Goal: Download file/media

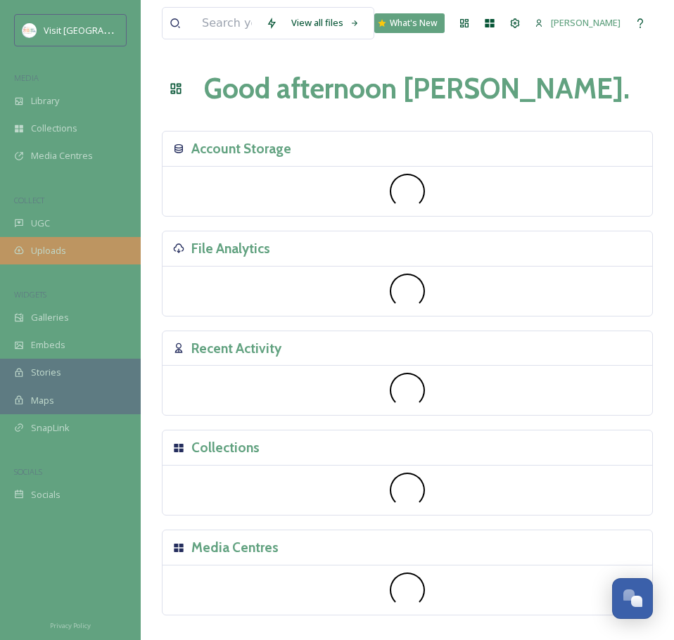
click at [65, 246] on span "Uploads" at bounding box center [48, 250] width 35 height 13
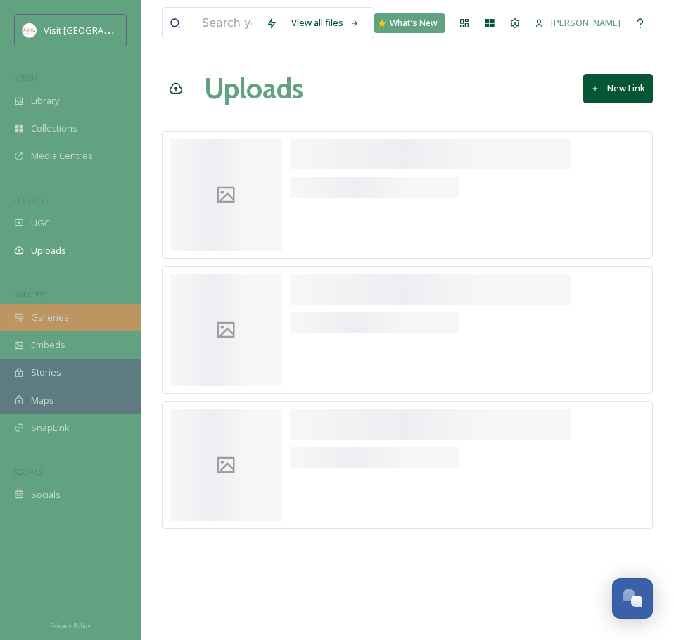
click at [86, 312] on div "Galleries" at bounding box center [70, 317] width 141 height 27
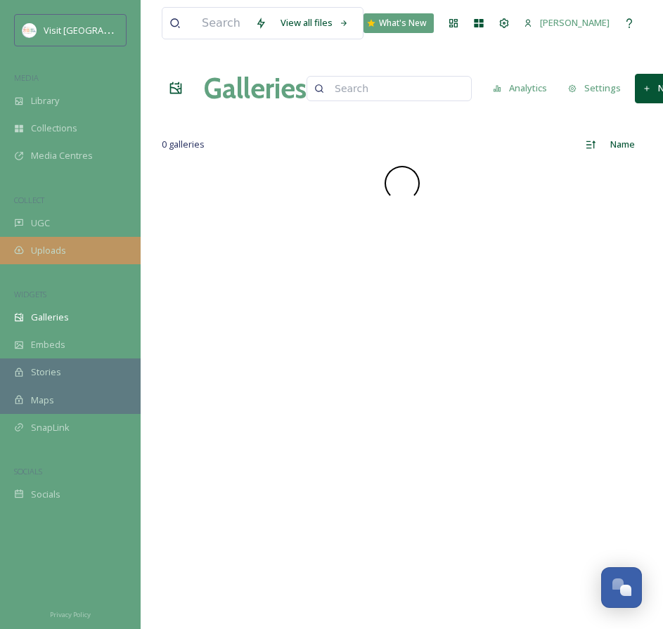
click at [101, 264] on div "Uploads" at bounding box center [70, 250] width 141 height 27
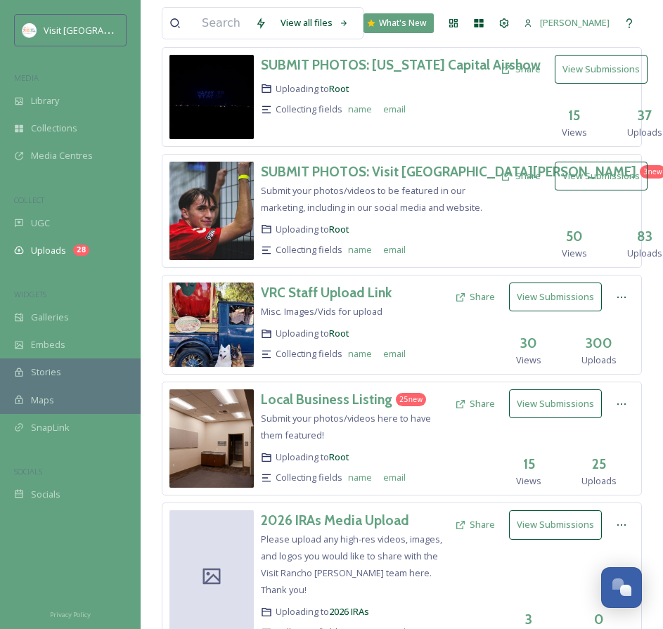
scroll to position [117, 0]
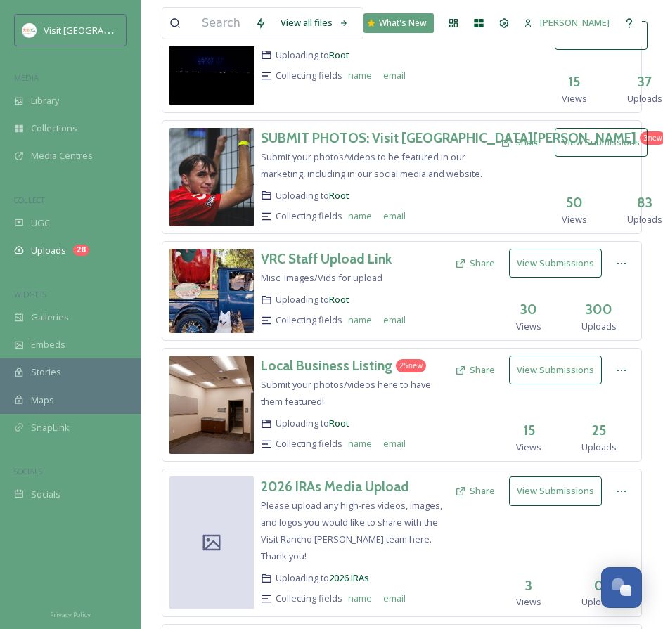
click at [592, 379] on button "View Submissions" at bounding box center [555, 370] width 93 height 29
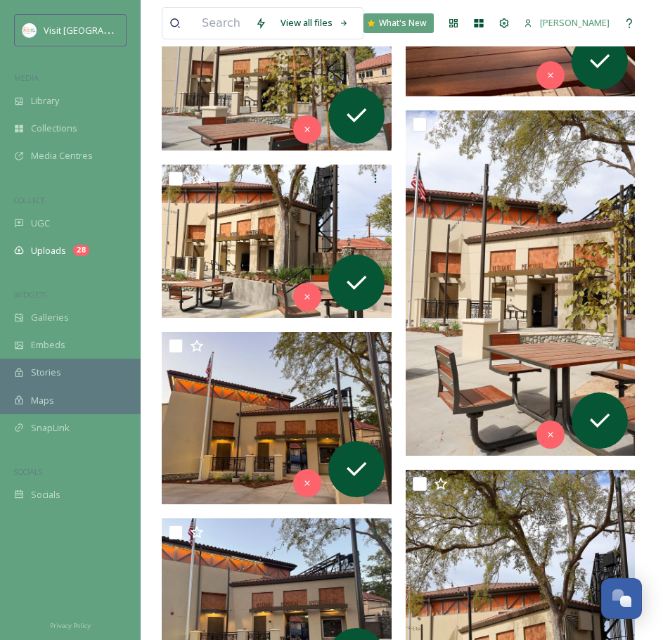
scroll to position [1172, 0]
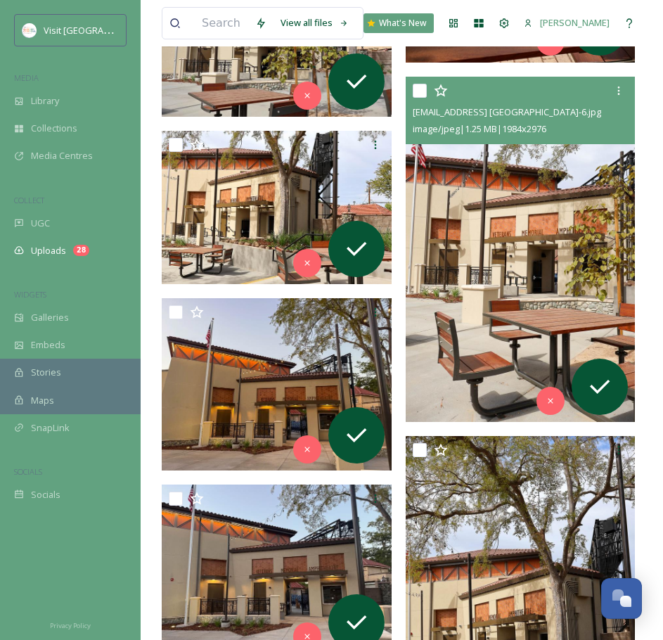
click at [520, 238] on img at bounding box center [521, 249] width 230 height 345
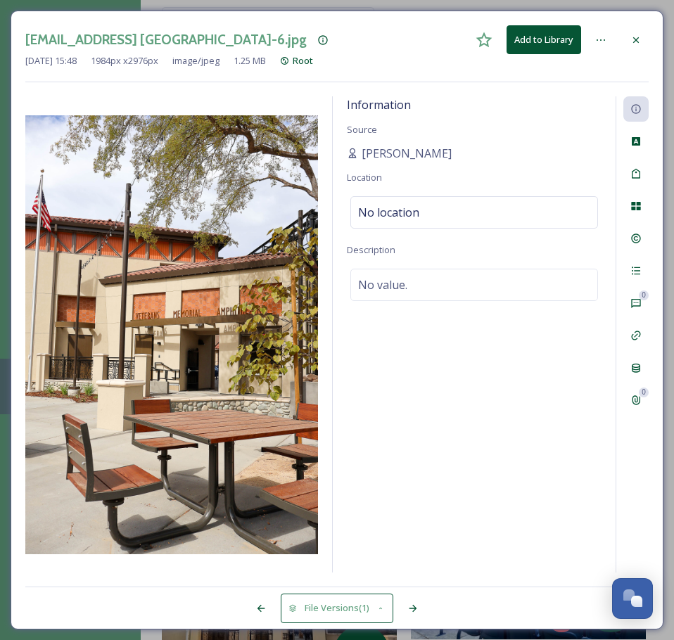
click at [628, 33] on div at bounding box center [635, 39] width 25 height 25
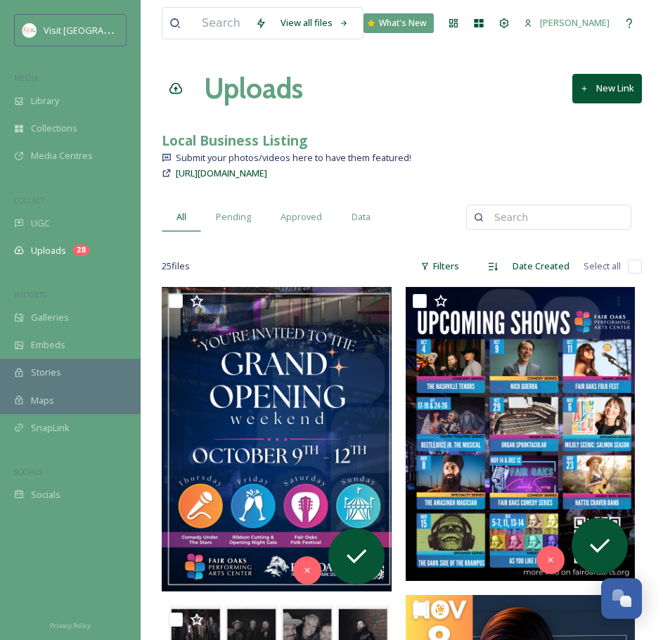
click at [632, 267] on input "checkbox" at bounding box center [635, 267] width 14 height 14
checkbox input "true"
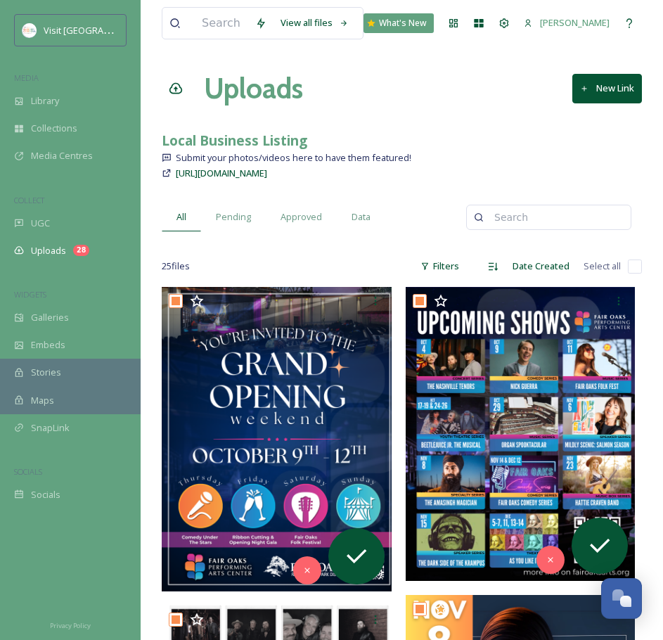
checkbox input "true"
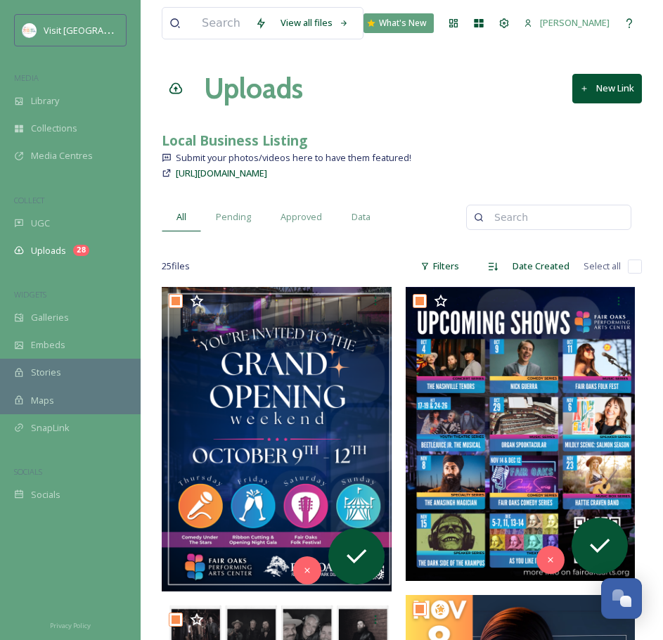
checkbox input "true"
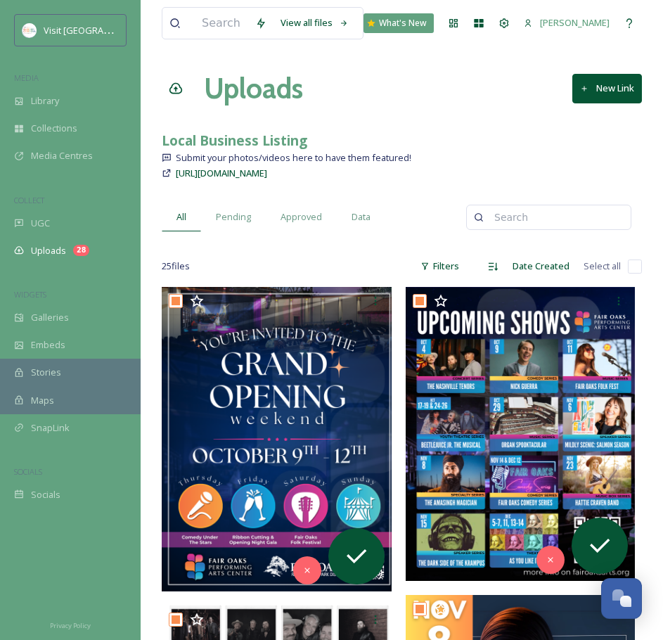
checkbox input "true"
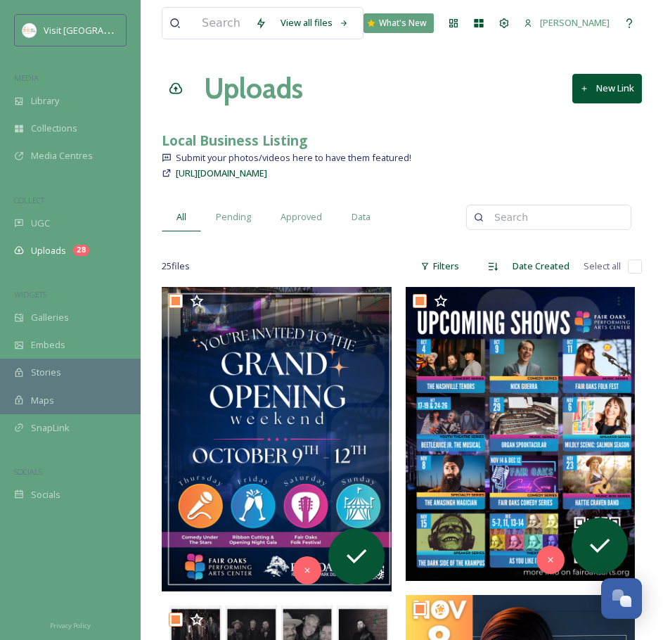
checkbox input "true"
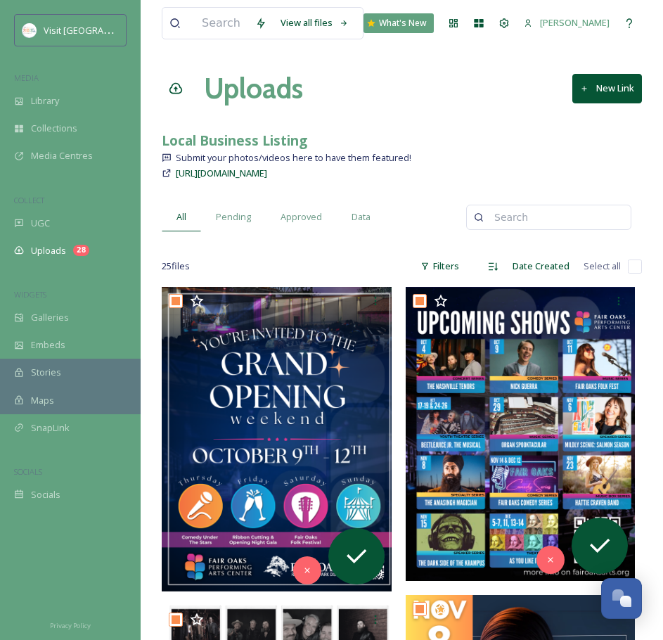
checkbox input "true"
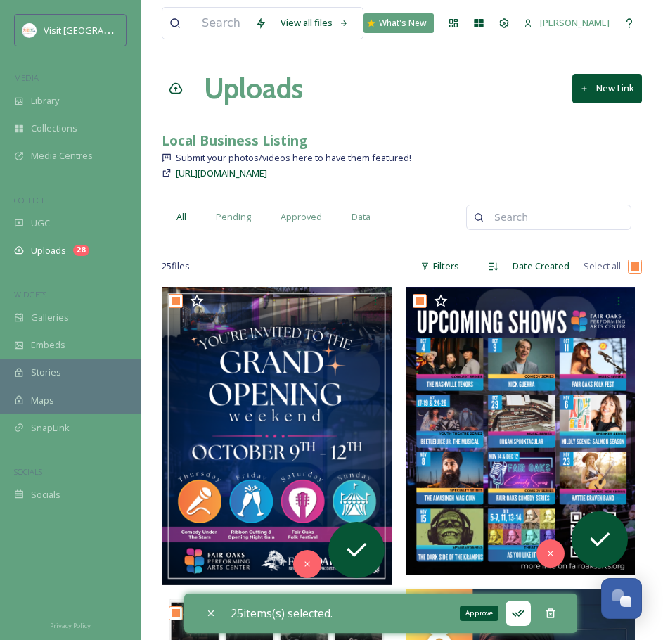
click at [518, 615] on icon at bounding box center [518, 613] width 14 height 14
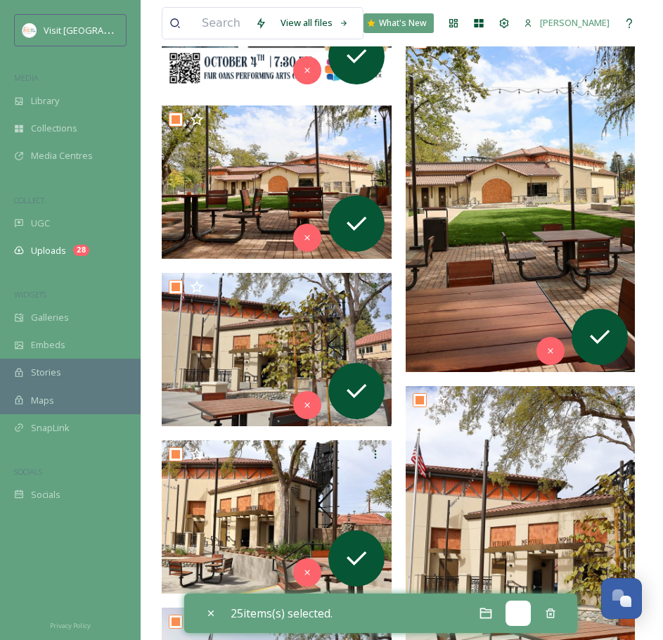
scroll to position [938, 0]
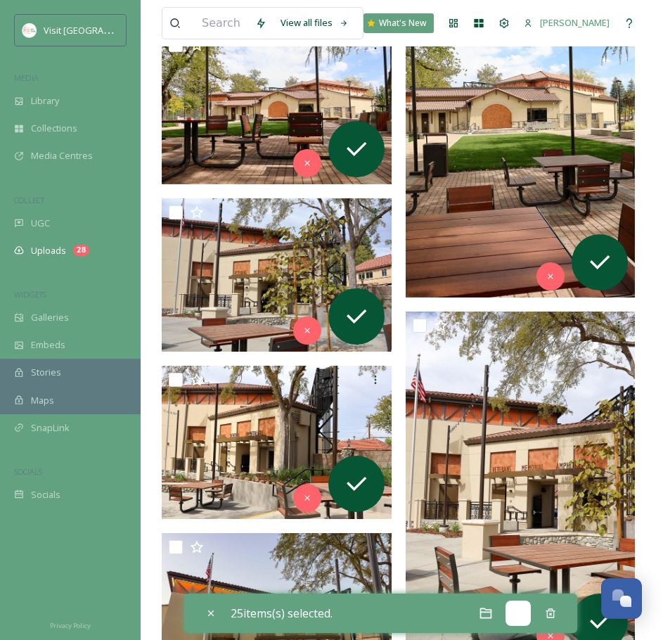
checkbox input "false"
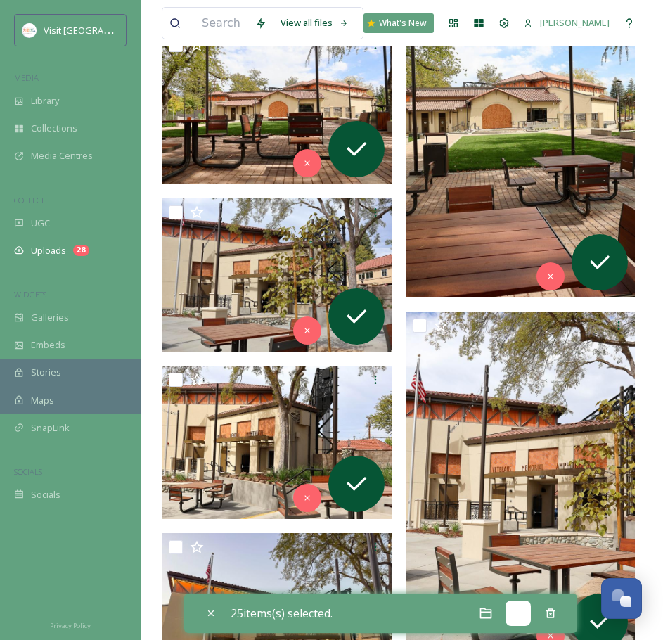
checkbox input "false"
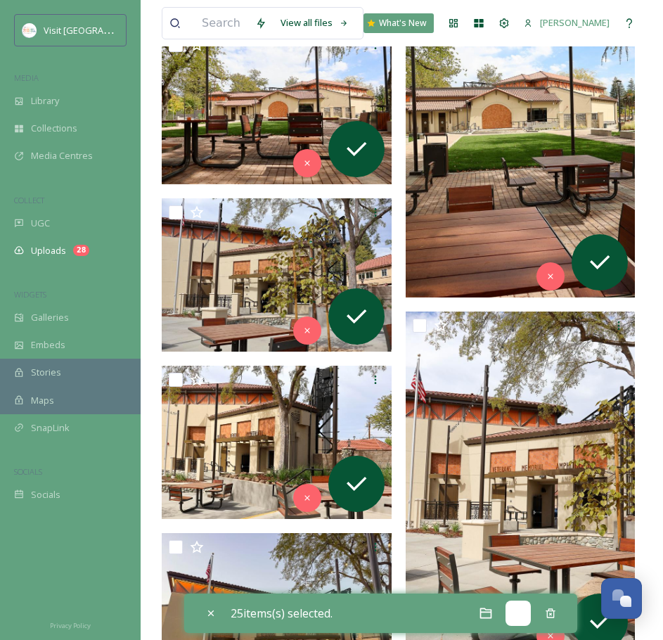
checkbox input "false"
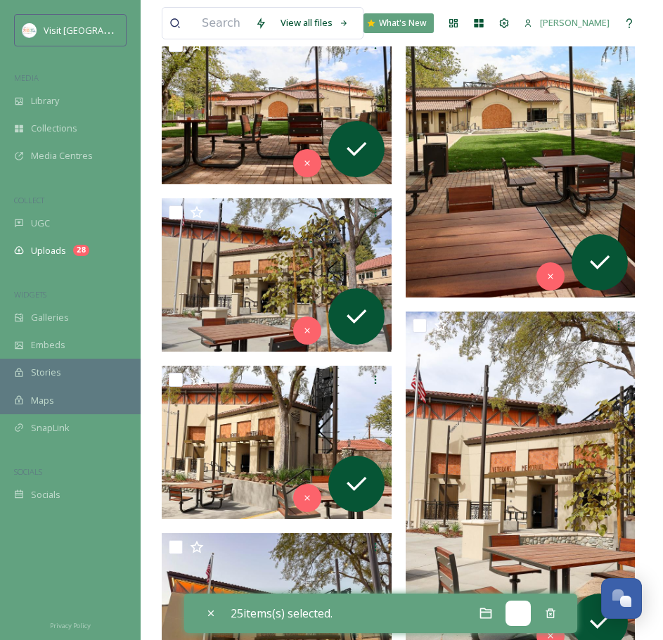
checkbox input "false"
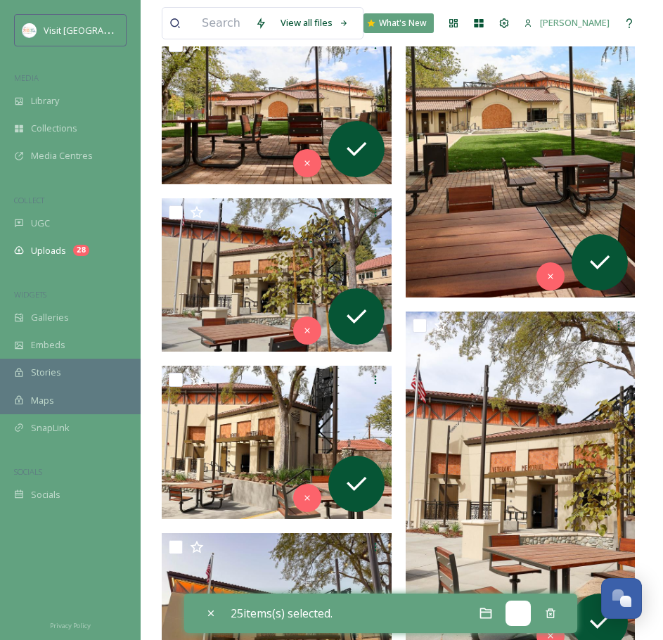
checkbox input "false"
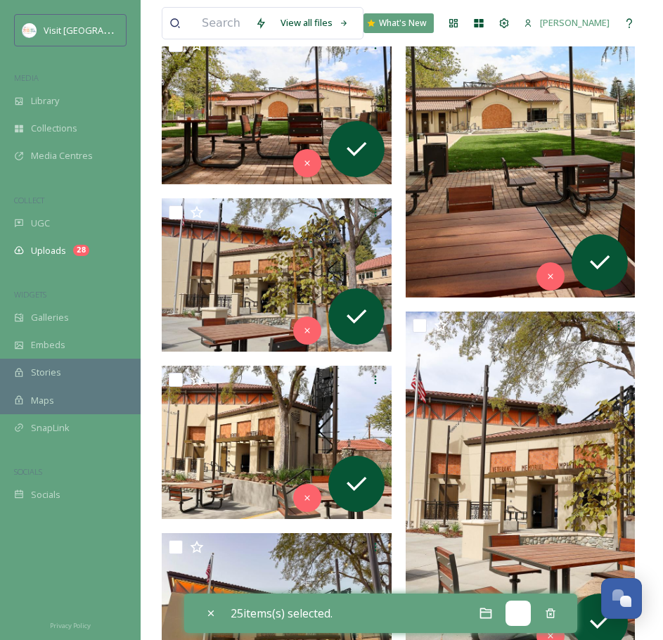
checkbox input "false"
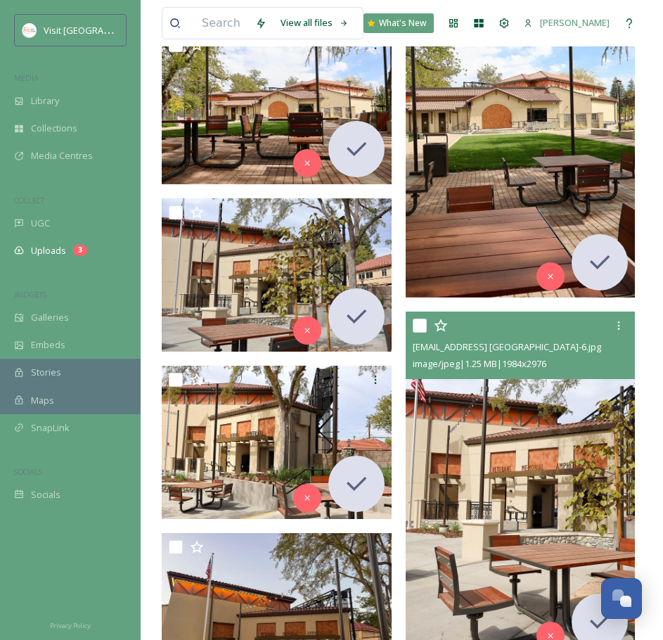
scroll to position [1055, 0]
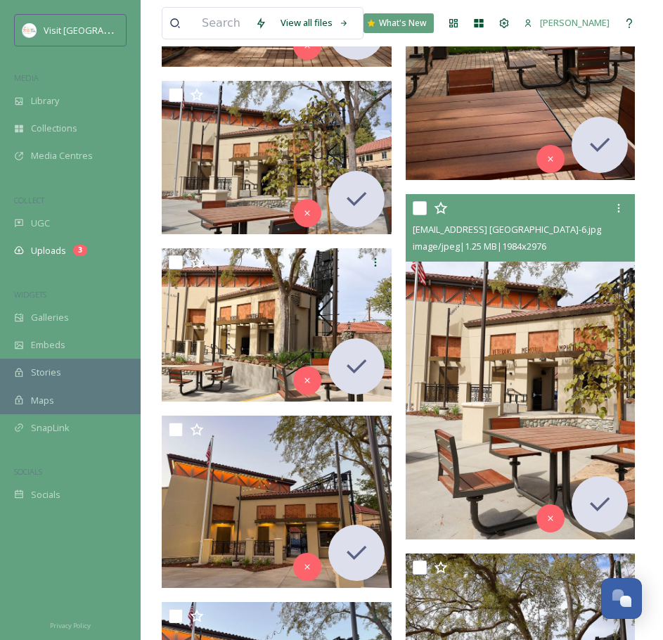
click at [511, 464] on img at bounding box center [521, 366] width 230 height 345
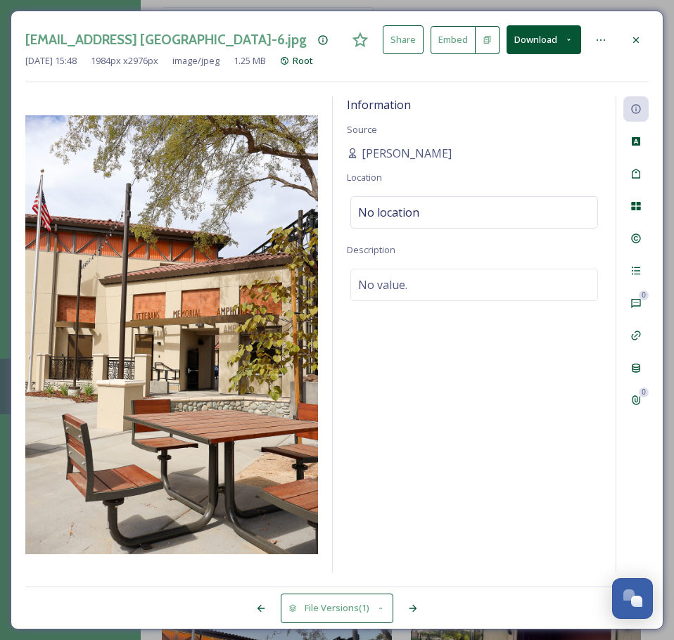
drag, startPoint x: 634, startPoint y: 44, endPoint x: 622, endPoint y: 82, distance: 40.7
click at [635, 44] on icon at bounding box center [635, 39] width 11 height 11
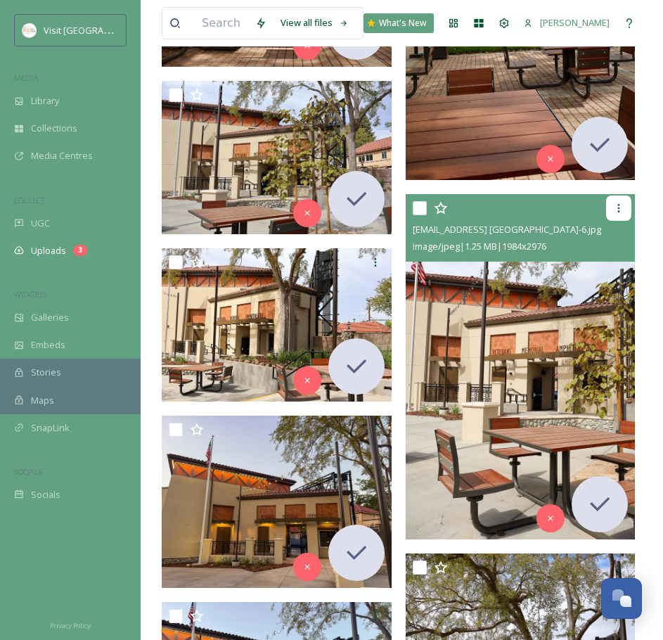
click at [627, 207] on div at bounding box center [618, 208] width 25 height 25
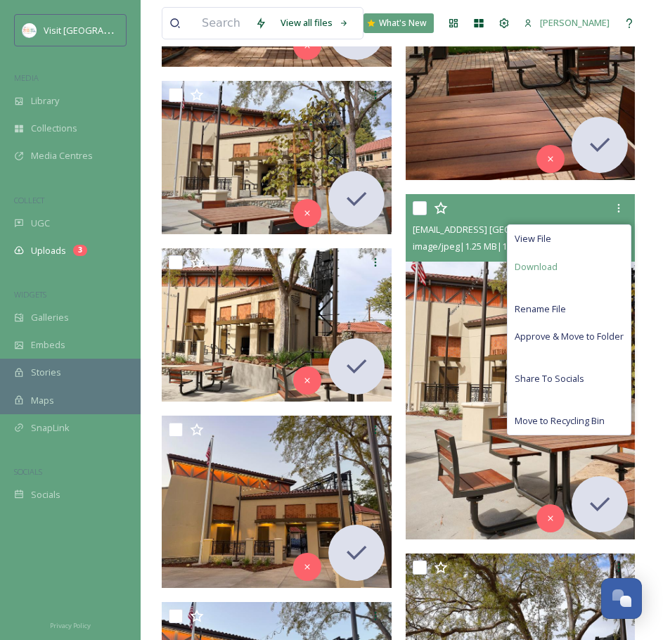
click at [588, 264] on div "Download" at bounding box center [569, 266] width 123 height 27
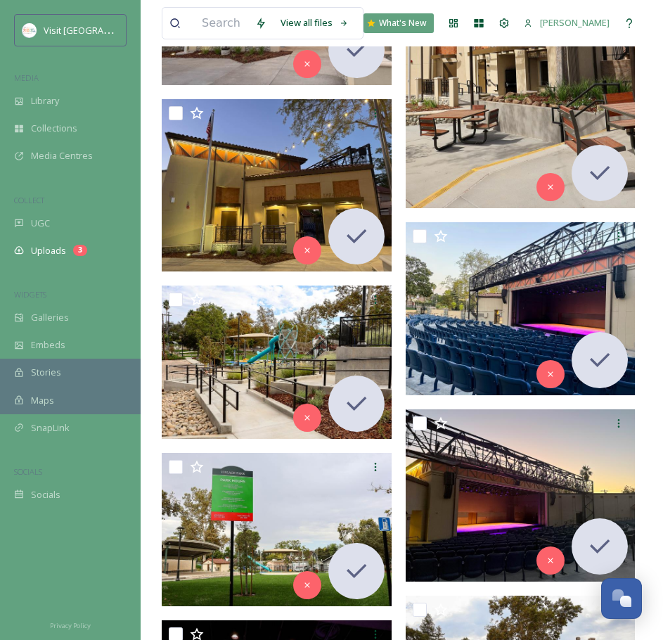
scroll to position [1758, 0]
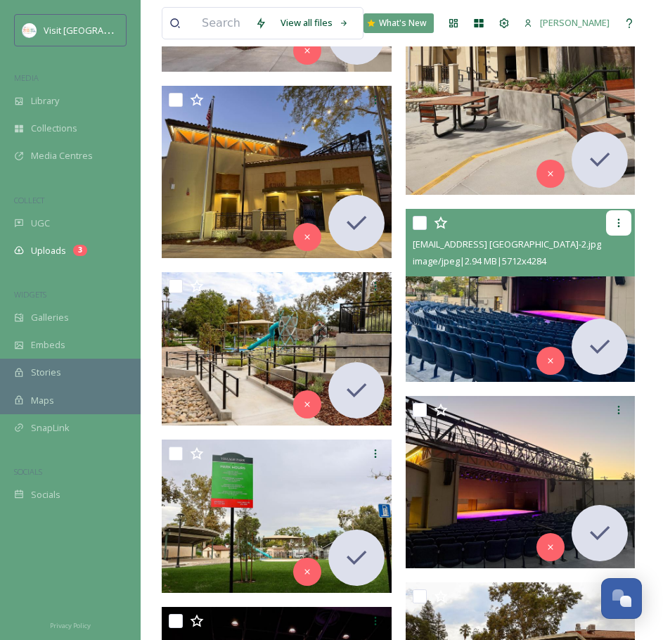
click at [625, 221] on div at bounding box center [618, 222] width 25 height 25
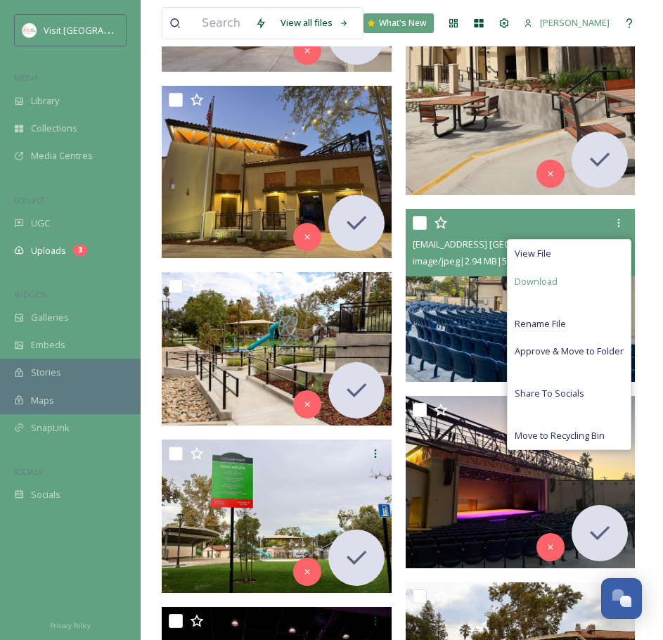
click at [582, 277] on div "Download" at bounding box center [569, 281] width 123 height 27
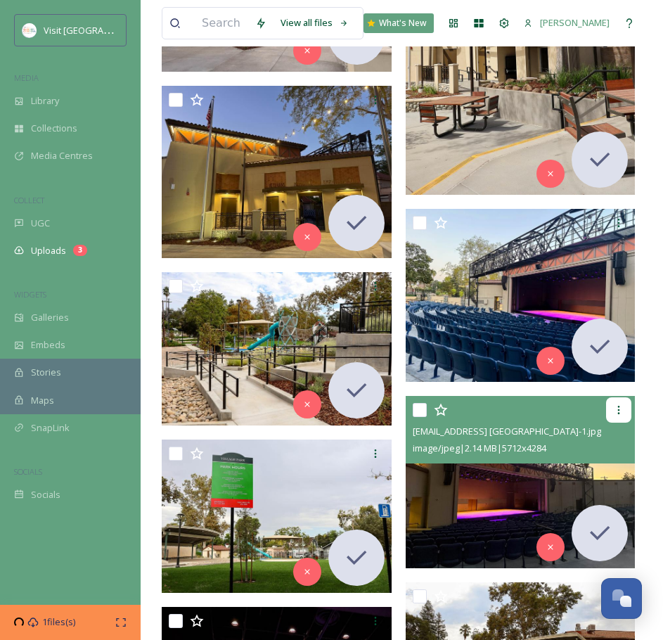
click at [618, 416] on div at bounding box center [618, 409] width 25 height 25
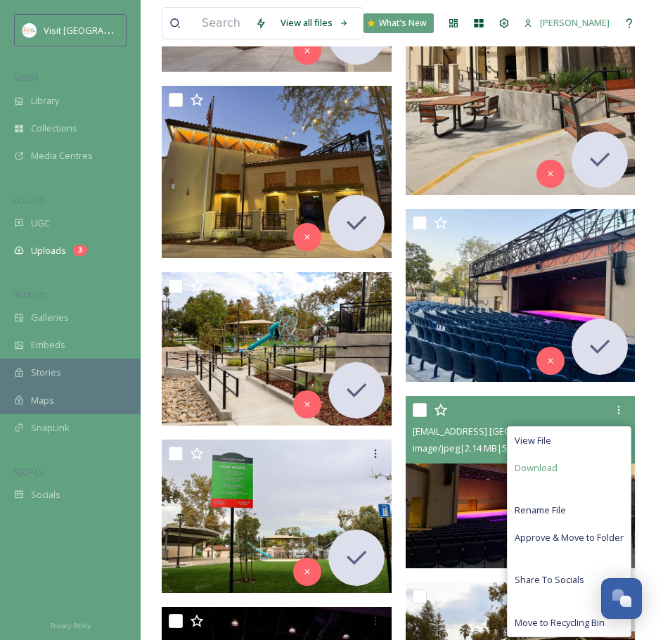
click at [610, 478] on div "Download" at bounding box center [569, 467] width 123 height 27
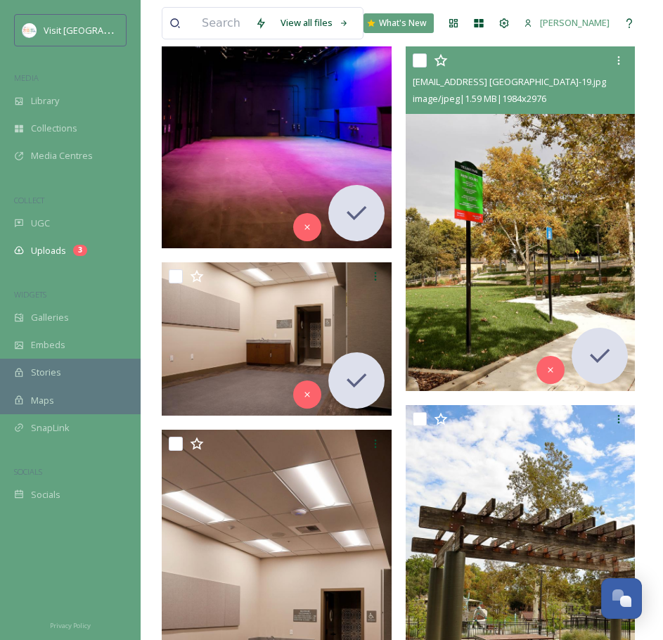
scroll to position [2696, 0]
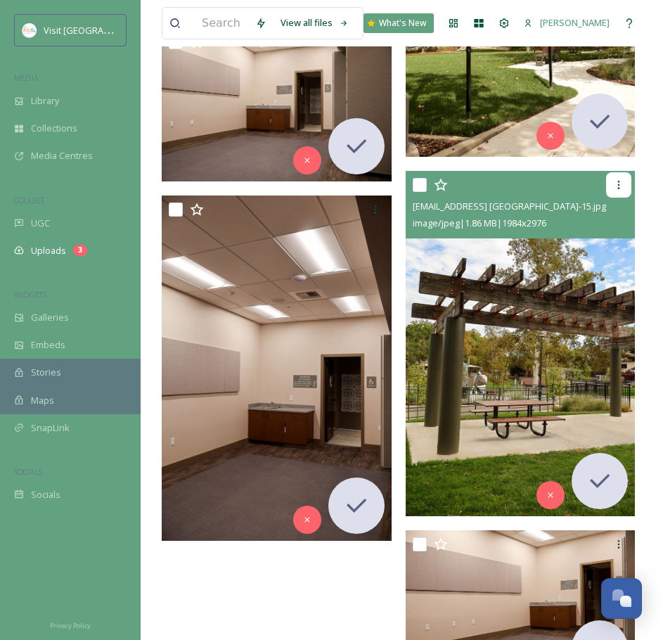
click at [616, 181] on icon at bounding box center [618, 184] width 11 height 11
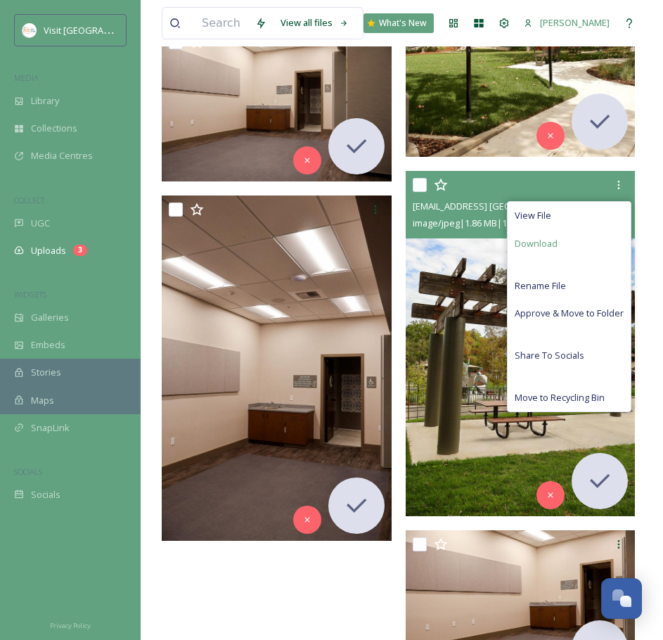
click at [606, 244] on div "Download" at bounding box center [569, 243] width 123 height 27
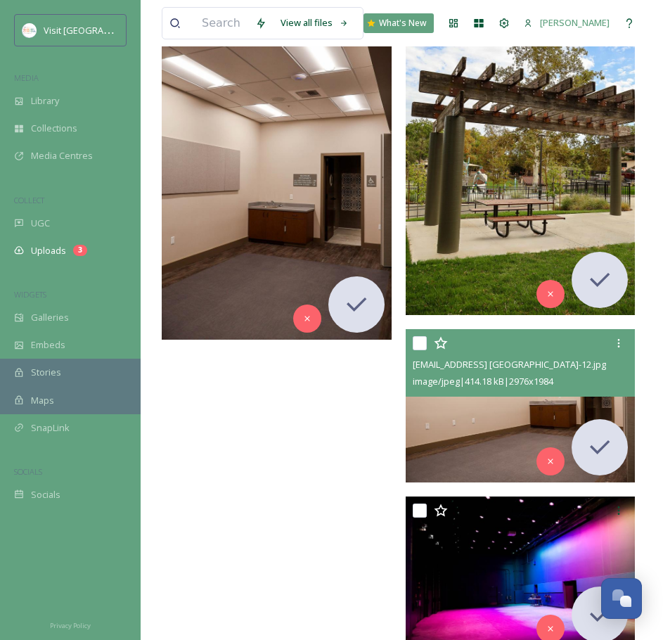
scroll to position [2931, 0]
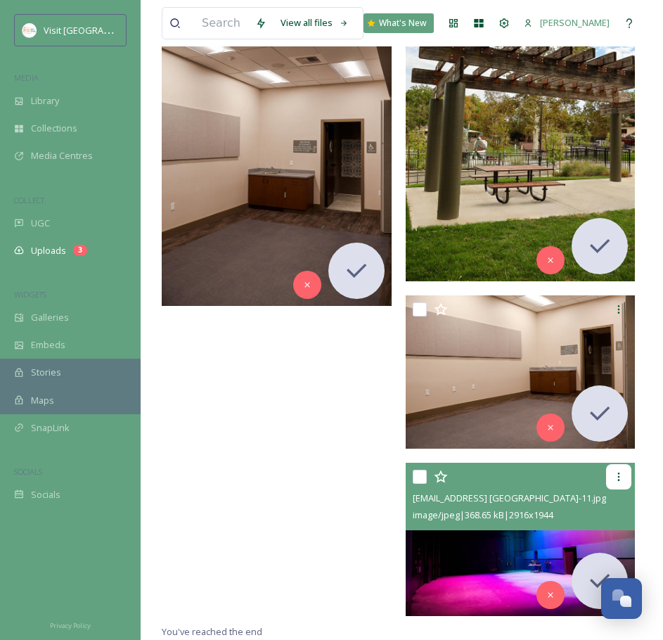
click at [613, 484] on div at bounding box center [618, 476] width 25 height 25
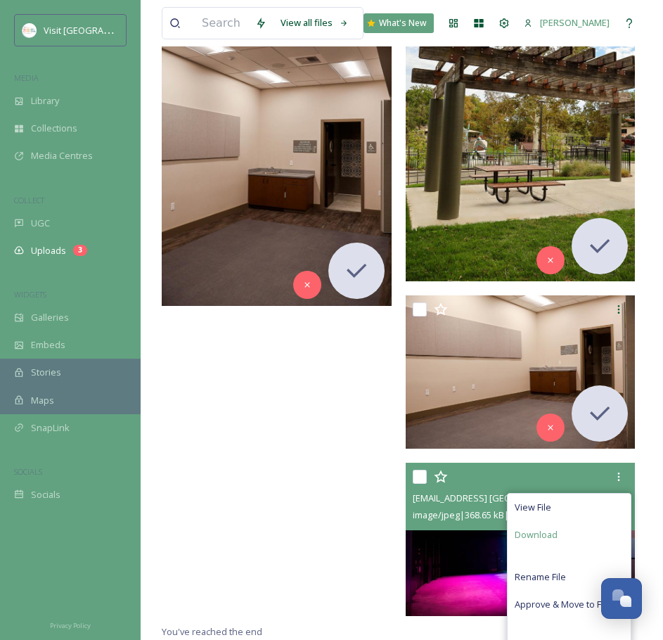
click at [552, 538] on span "Download" at bounding box center [536, 534] width 43 height 13
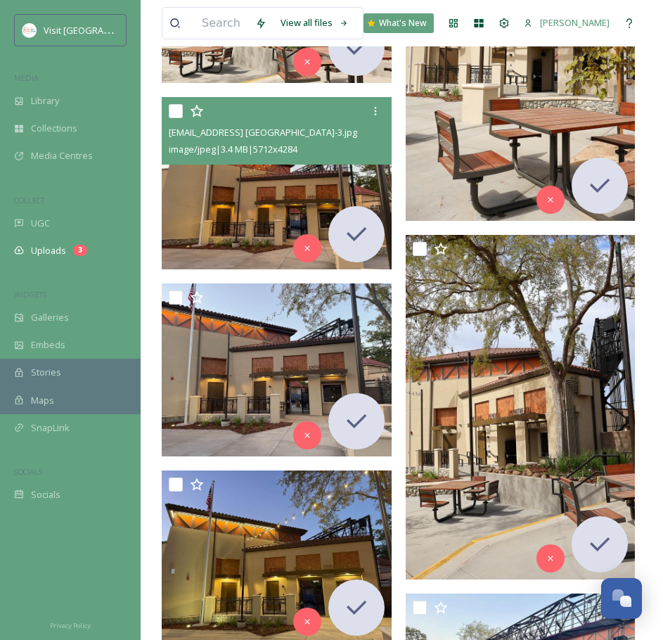
scroll to position [1407, 0]
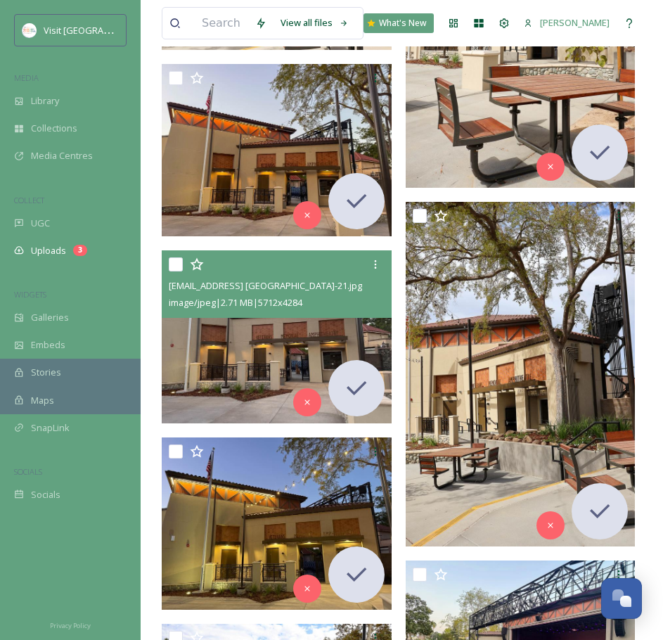
click at [318, 335] on img at bounding box center [277, 336] width 230 height 172
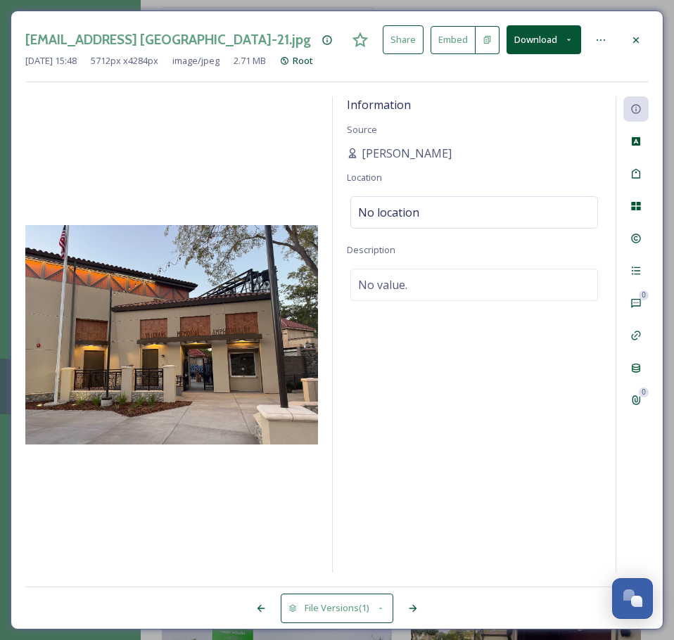
click at [631, 38] on icon at bounding box center [635, 39] width 11 height 11
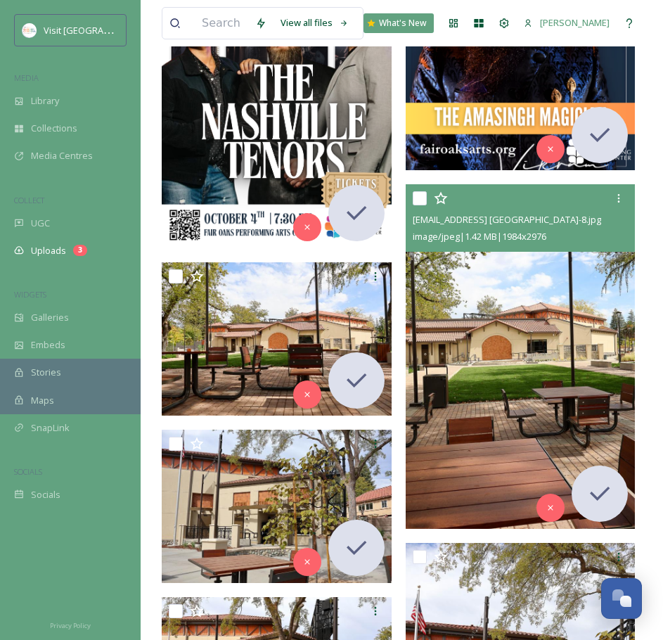
scroll to position [821, 0]
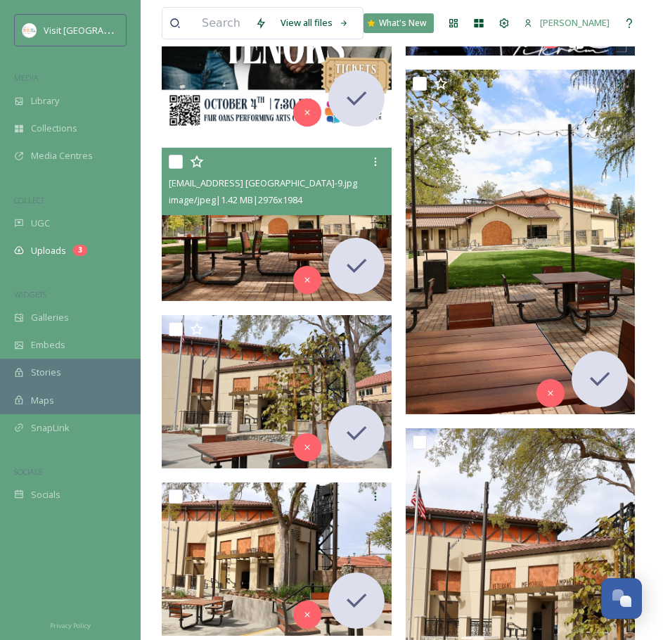
click at [295, 227] on img at bounding box center [277, 224] width 230 height 153
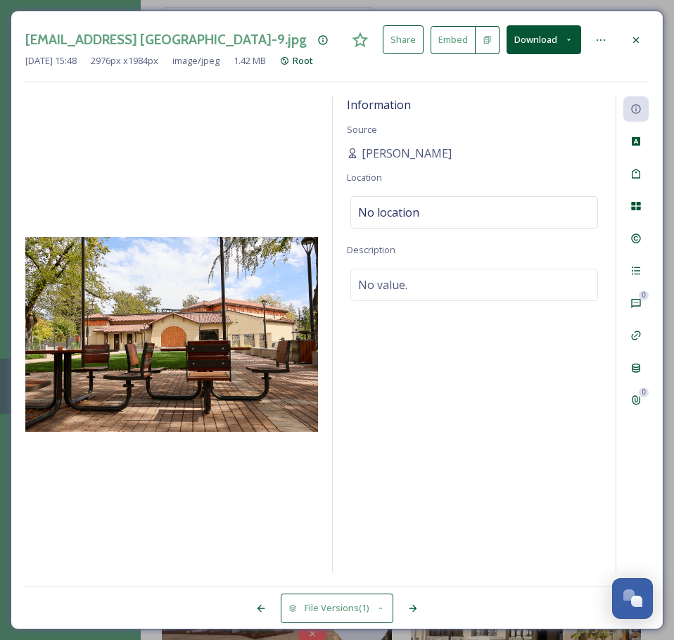
click at [633, 39] on icon at bounding box center [635, 39] width 11 height 11
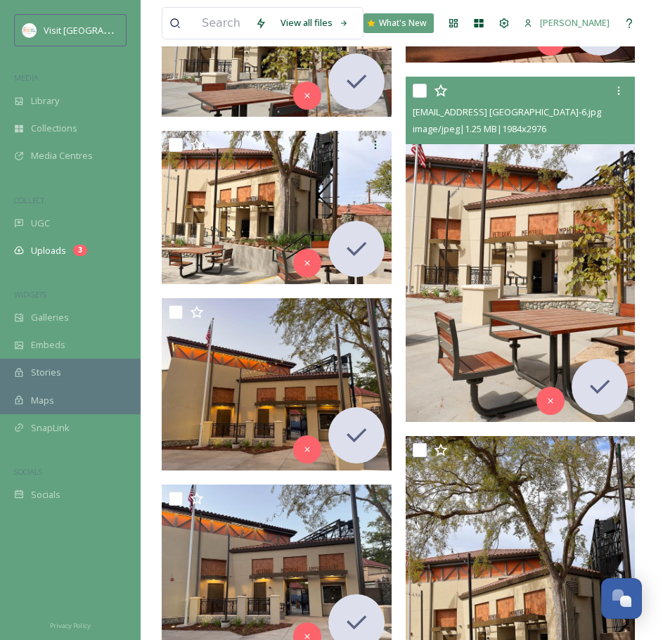
scroll to position [1290, 0]
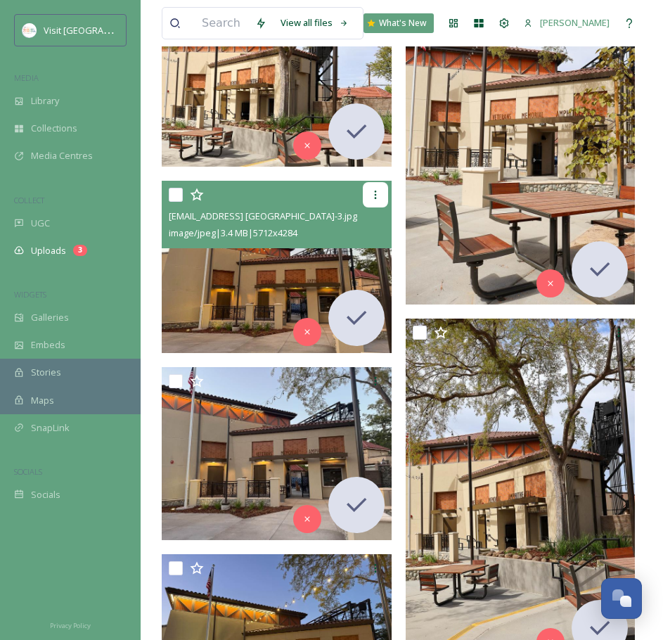
click at [376, 193] on icon at bounding box center [375, 194] width 11 height 11
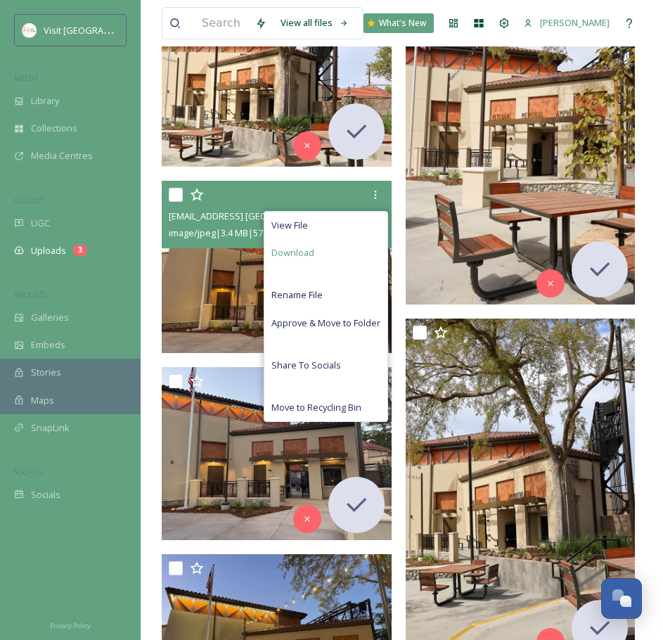
click at [364, 258] on div "Download" at bounding box center [325, 252] width 123 height 27
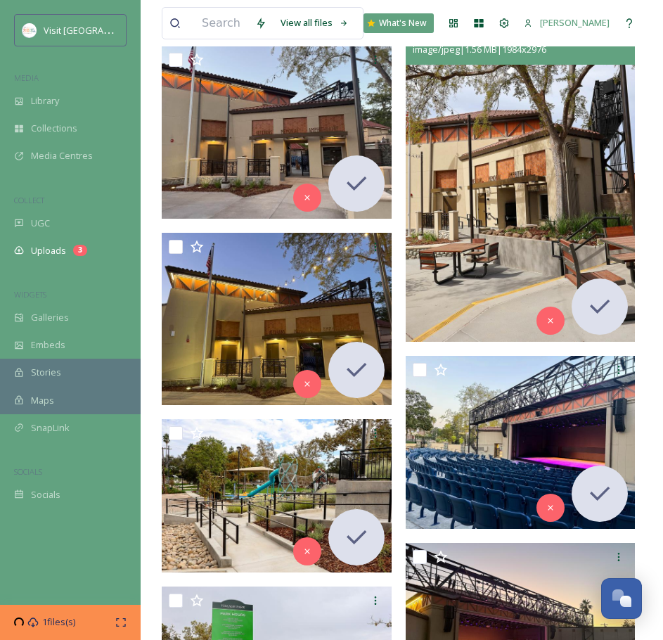
scroll to position [1642, 0]
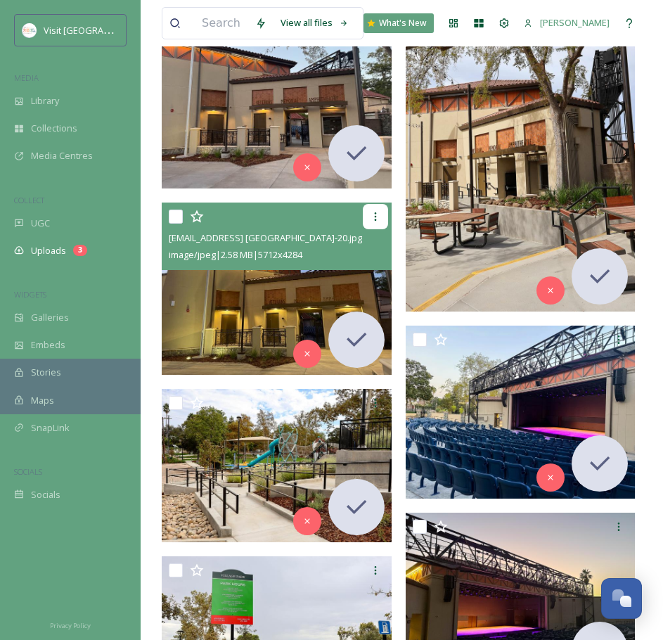
click at [374, 223] on div at bounding box center [375, 216] width 25 height 25
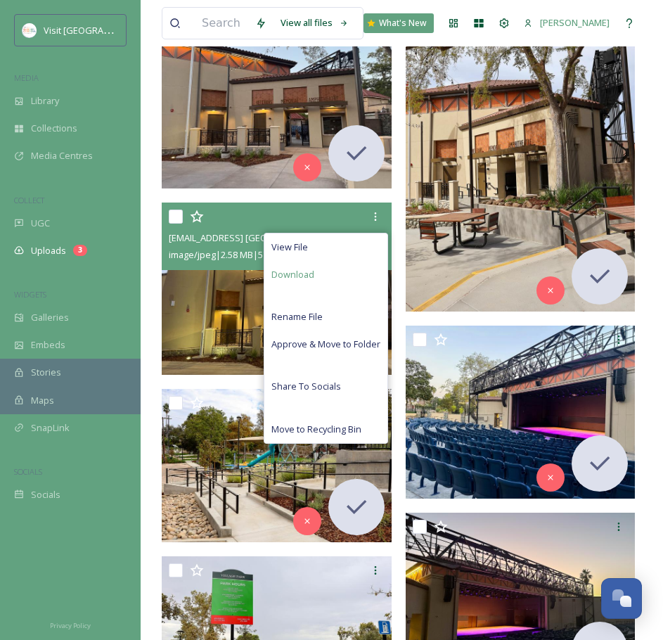
click at [305, 278] on span "Download" at bounding box center [292, 274] width 43 height 13
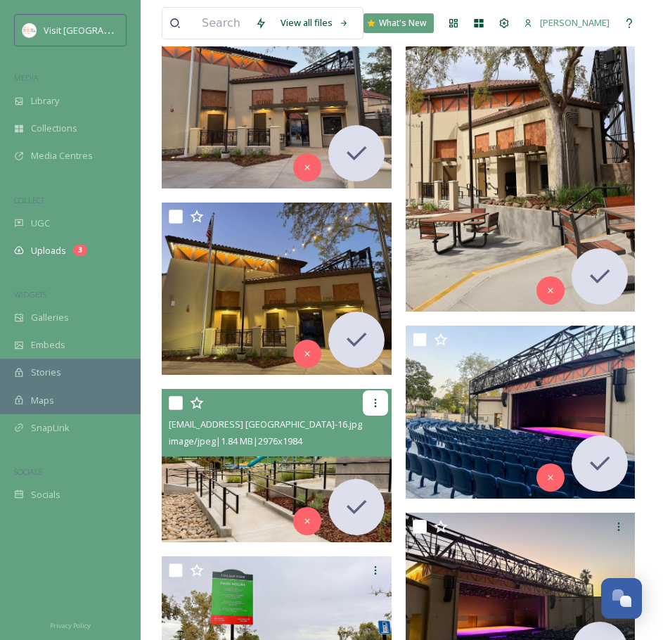
click at [382, 393] on div at bounding box center [375, 402] width 25 height 25
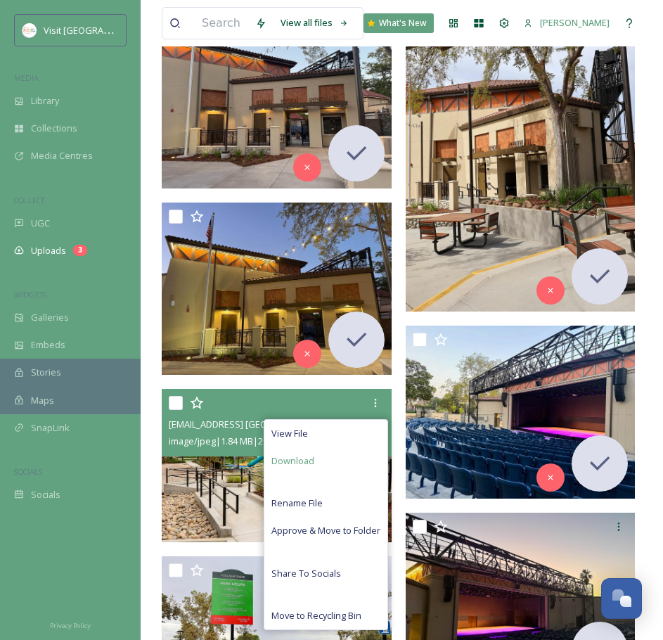
click at [347, 458] on div "Download" at bounding box center [325, 460] width 123 height 27
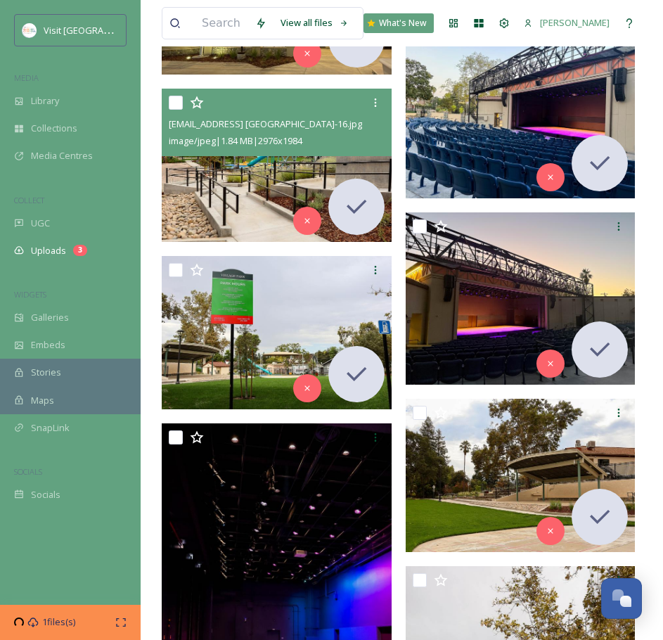
scroll to position [1993, 0]
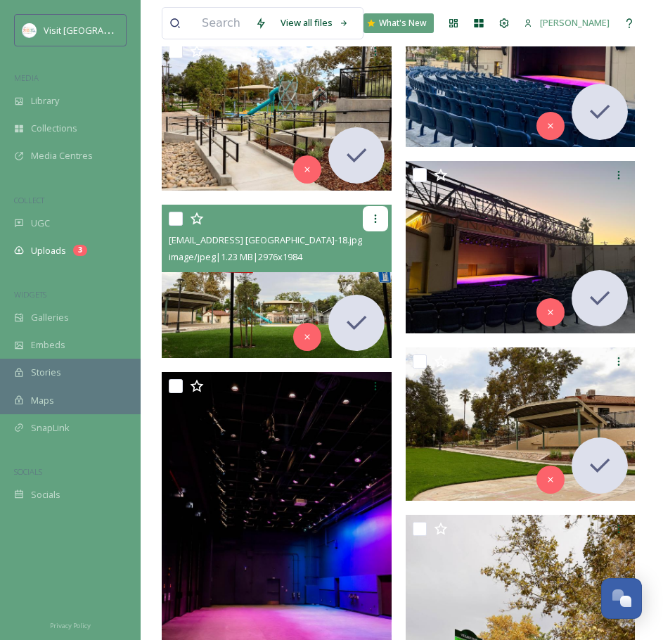
click at [381, 224] on div at bounding box center [375, 218] width 25 height 25
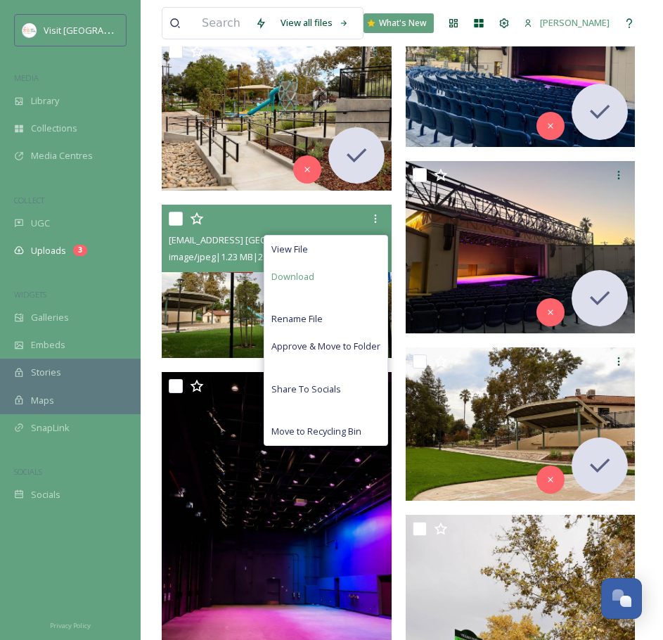
click at [357, 284] on div "Download" at bounding box center [325, 276] width 123 height 27
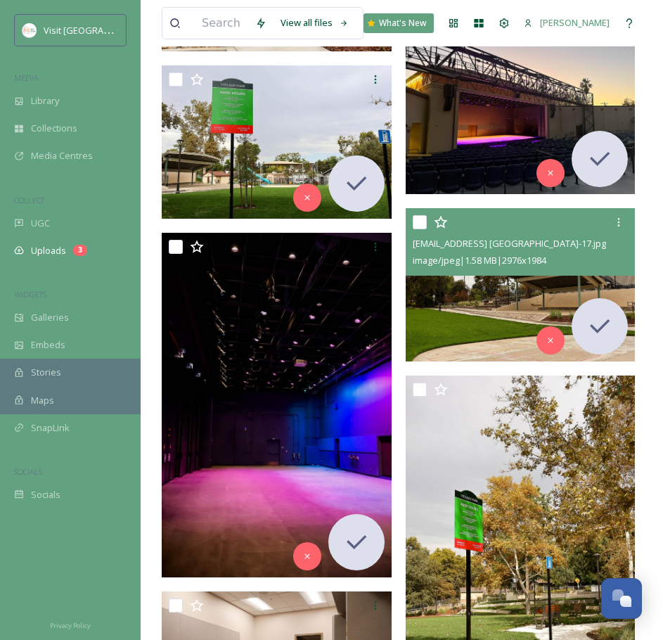
scroll to position [2227, 0]
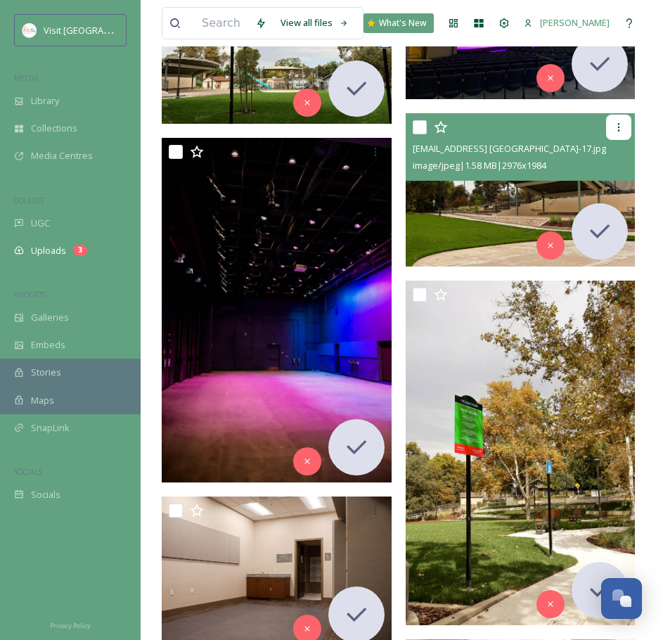
click at [620, 123] on icon at bounding box center [618, 127] width 11 height 11
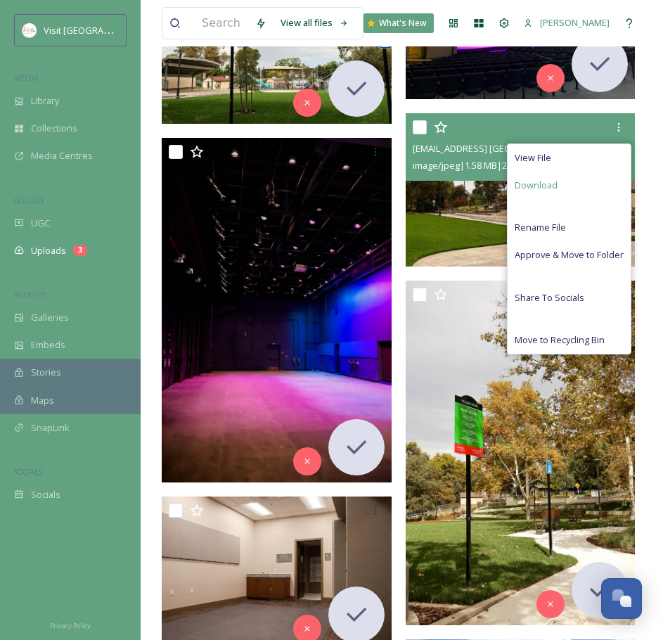
click at [605, 180] on div "Download" at bounding box center [569, 185] width 123 height 27
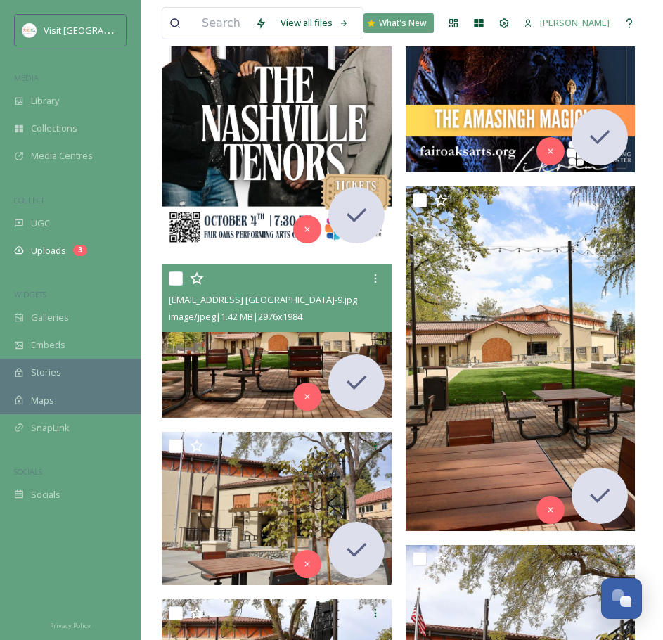
scroll to position [703, 0]
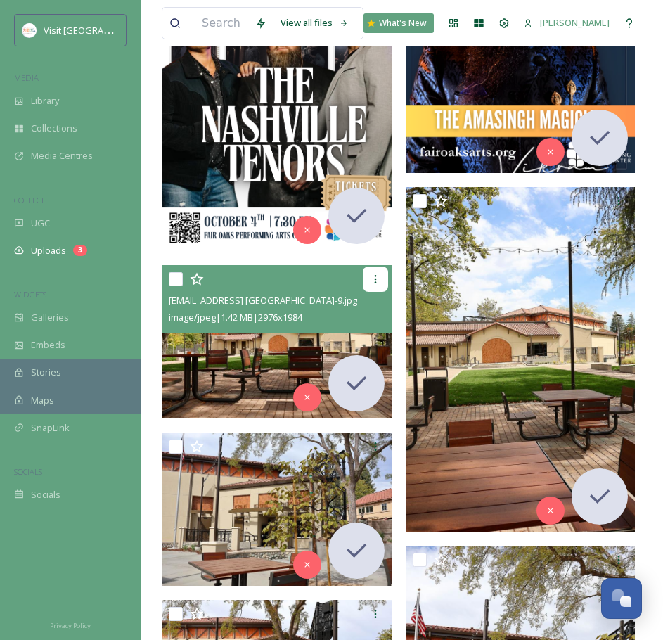
click at [385, 283] on div at bounding box center [375, 279] width 25 height 25
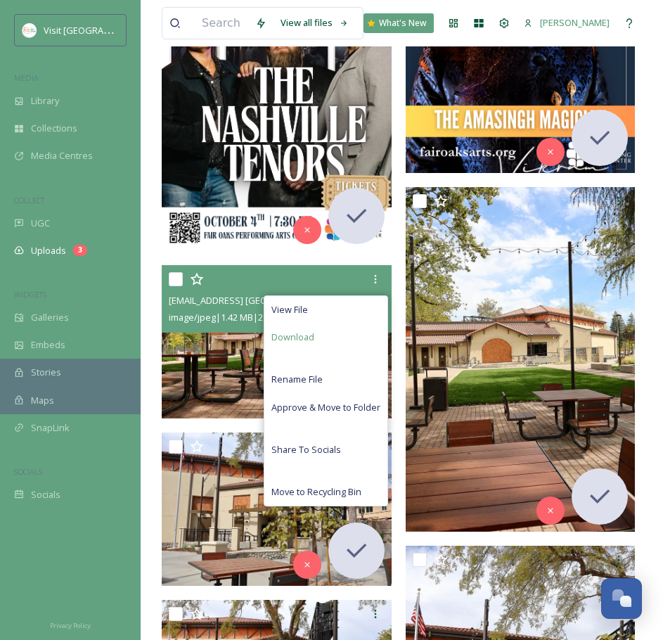
click at [348, 341] on div "Download" at bounding box center [325, 337] width 123 height 27
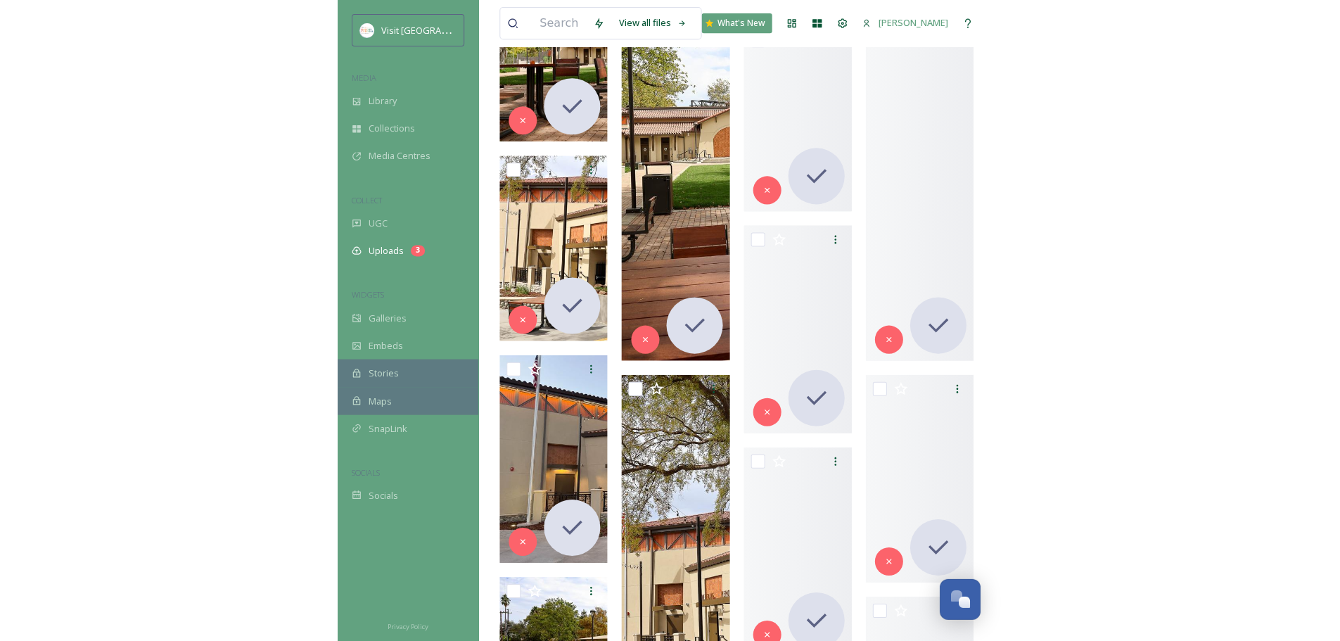
scroll to position [395, 0]
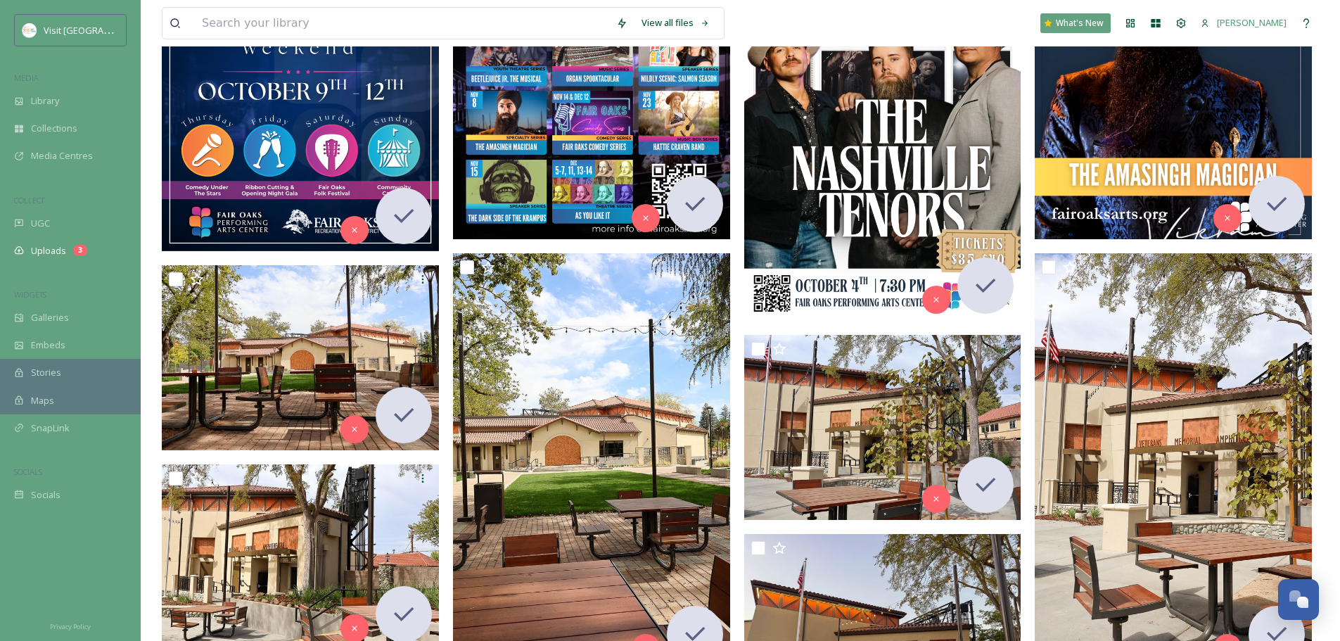
drag, startPoint x: 430, startPoint y: 1, endPoint x: 327, endPoint y: 6, distance: 103.5
click at [325, 2] on div "View all files What's [GEOGRAPHIC_DATA][PERSON_NAME]" at bounding box center [740, 23] width 1157 height 46
